Goal: Information Seeking & Learning: Learn about a topic

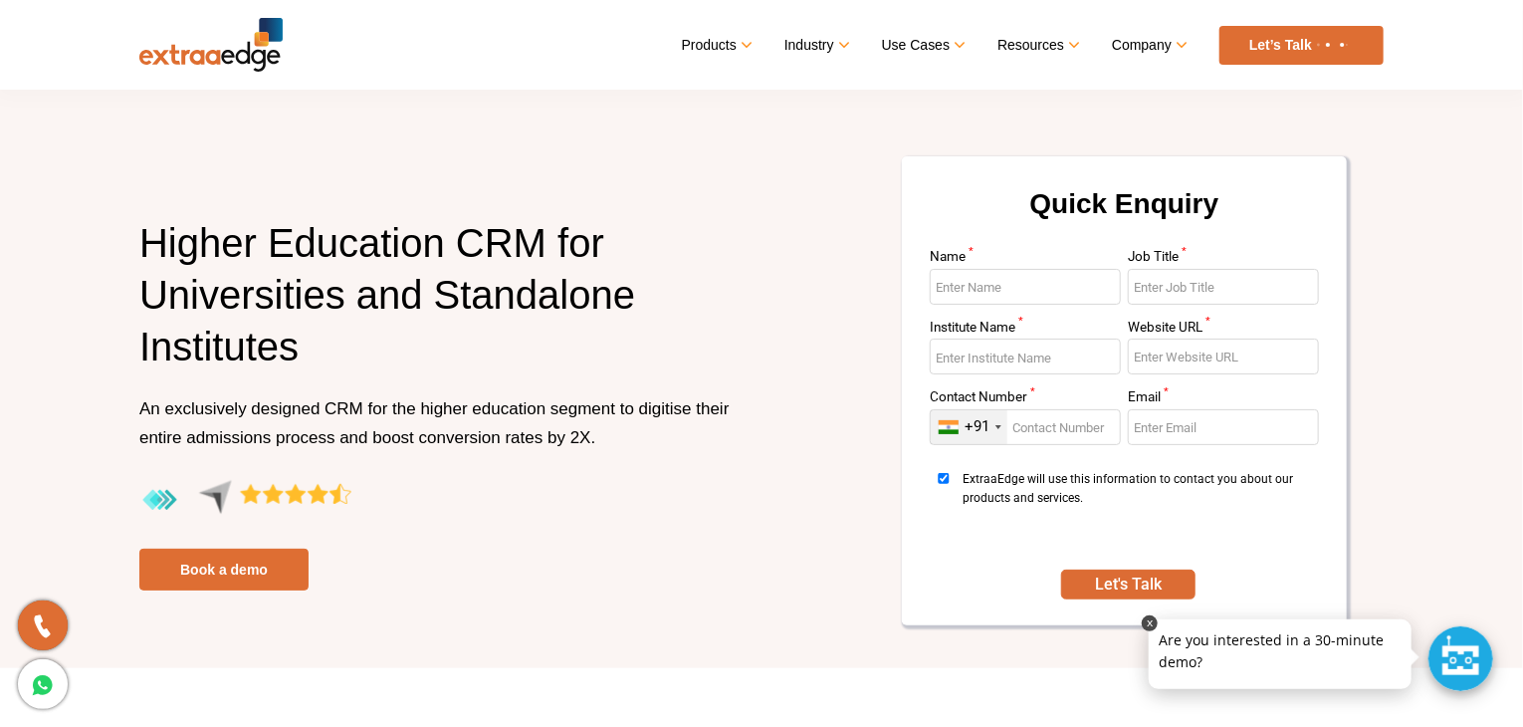
click at [1151, 622] on link at bounding box center [1150, 623] width 16 height 16
click at [438, 29] on div "Products Education CRM Streamline your entire admissions process on a single pl…" at bounding box center [833, 45] width 1101 height 39
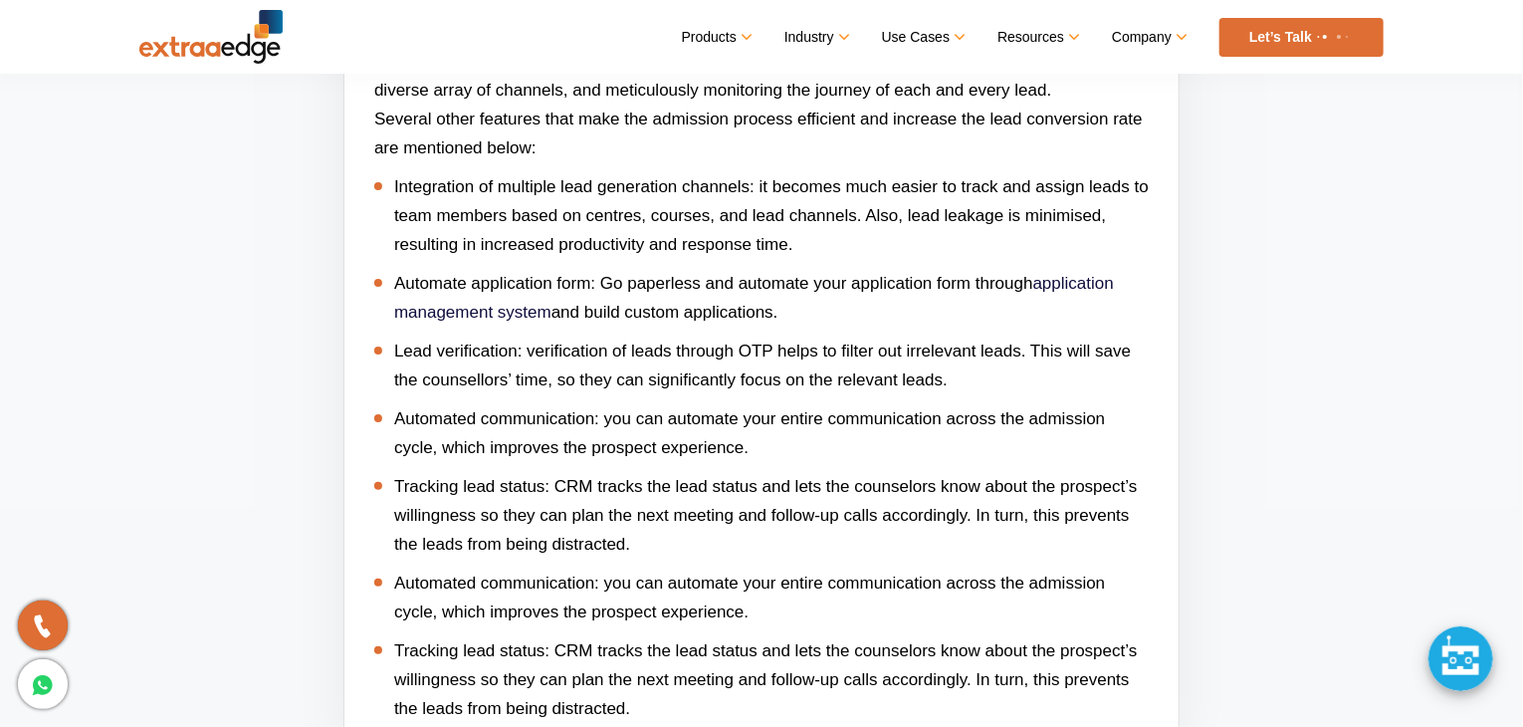
scroll to position [5377, 0]
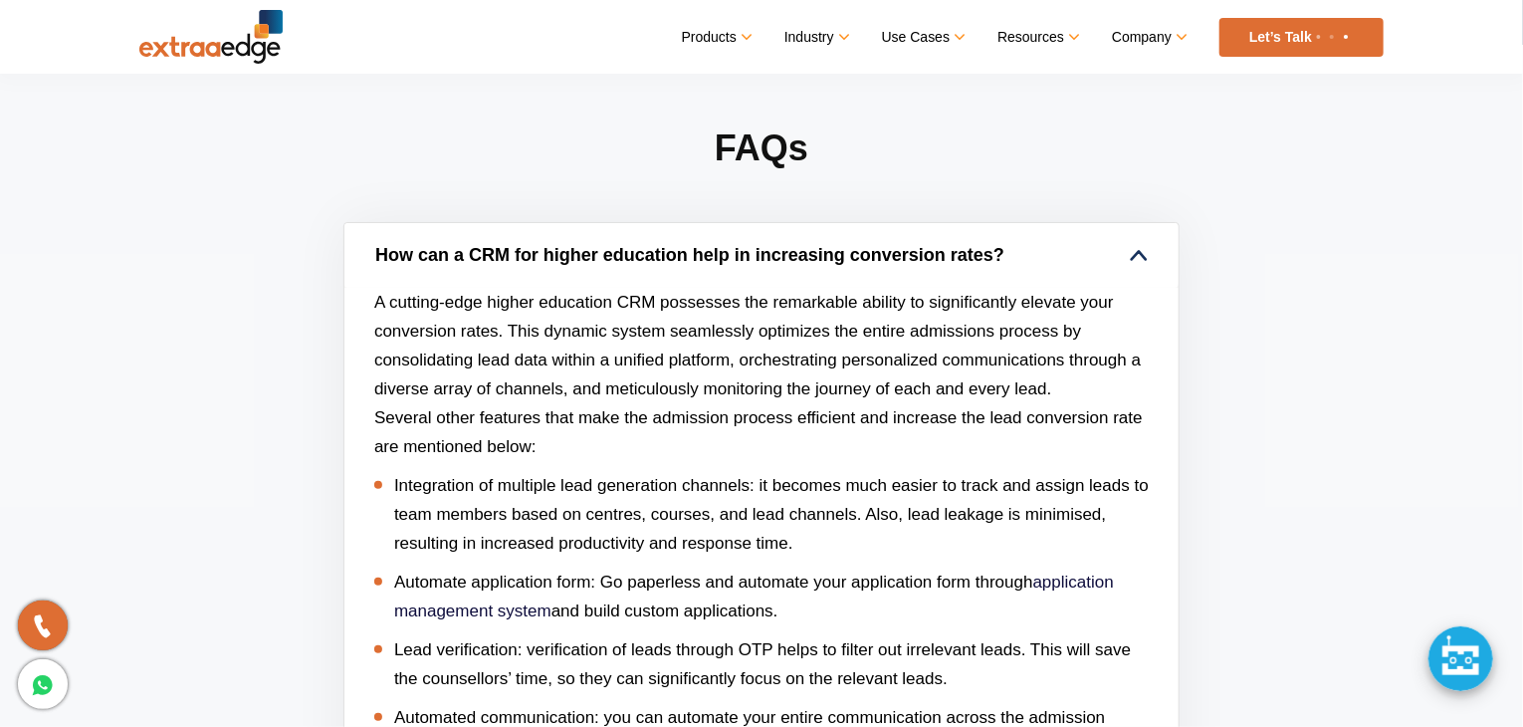
click at [546, 236] on link "How can a CRM for higher education help in increasing conversion rates?" at bounding box center [762, 255] width 834 height 65
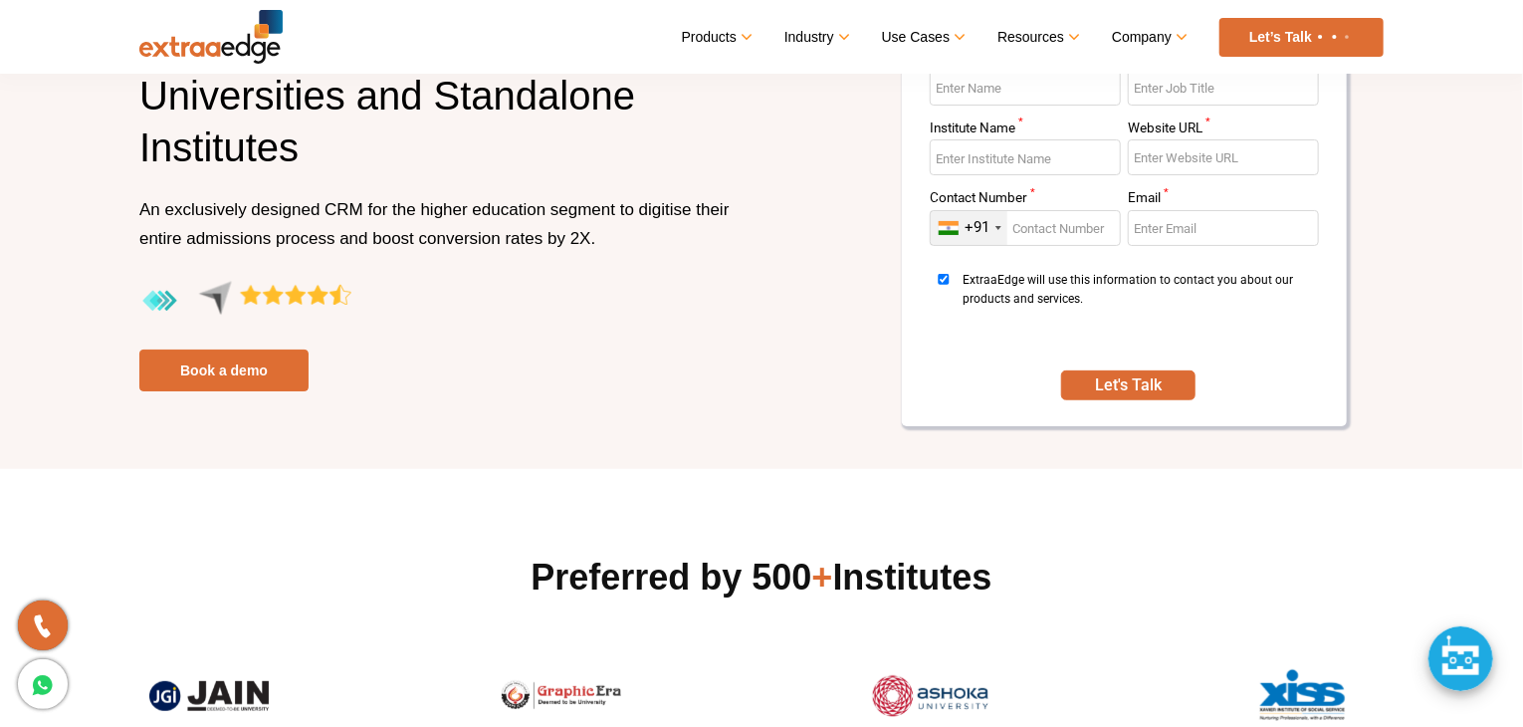
scroll to position [0, 0]
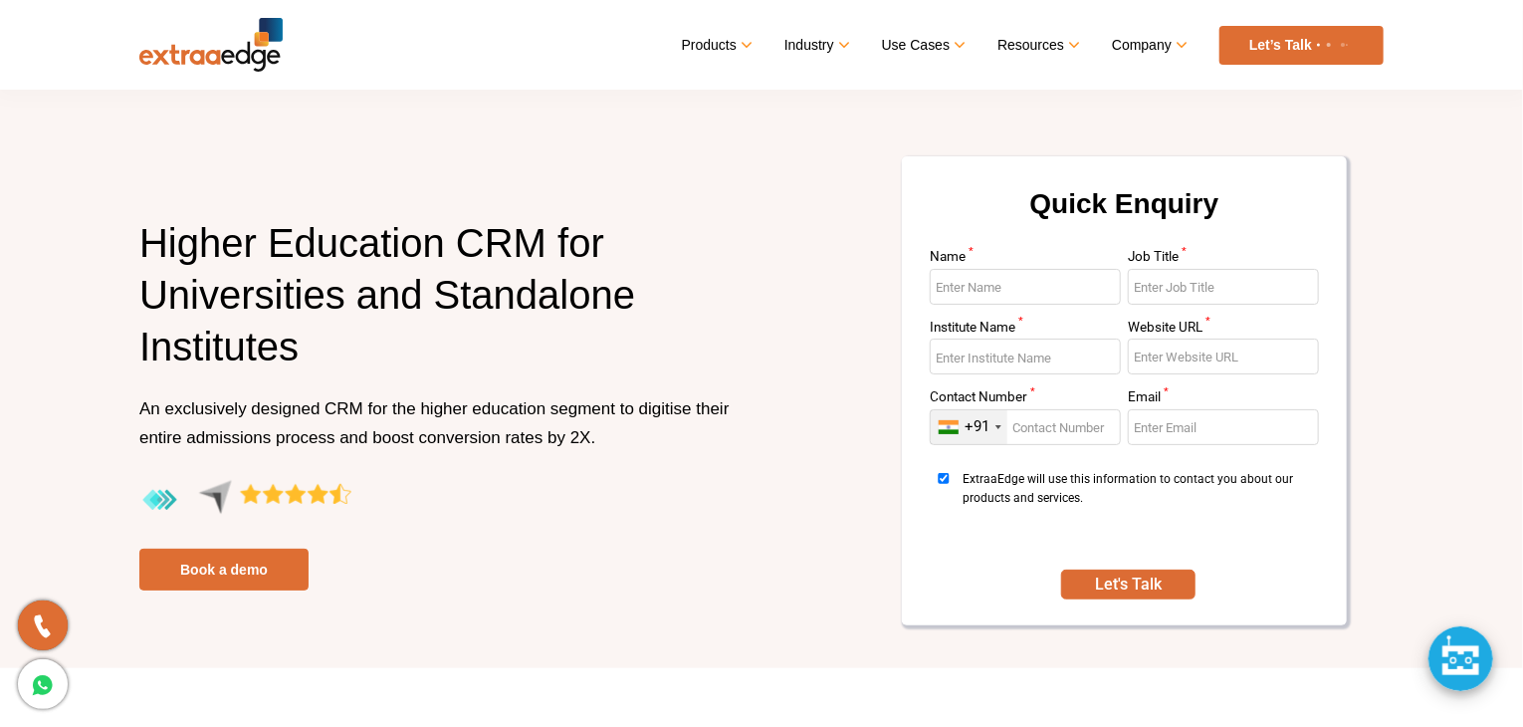
click at [703, 140] on section "Higher Education CRM for Universities and Standalone Institutes An exclusively …" at bounding box center [761, 334] width 1523 height 668
